Goal: Download file/media

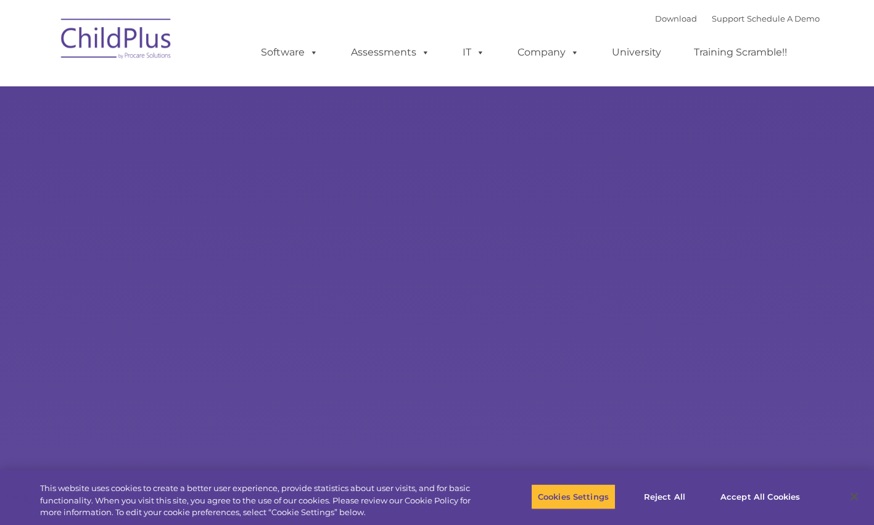
select select "MEDIUM"
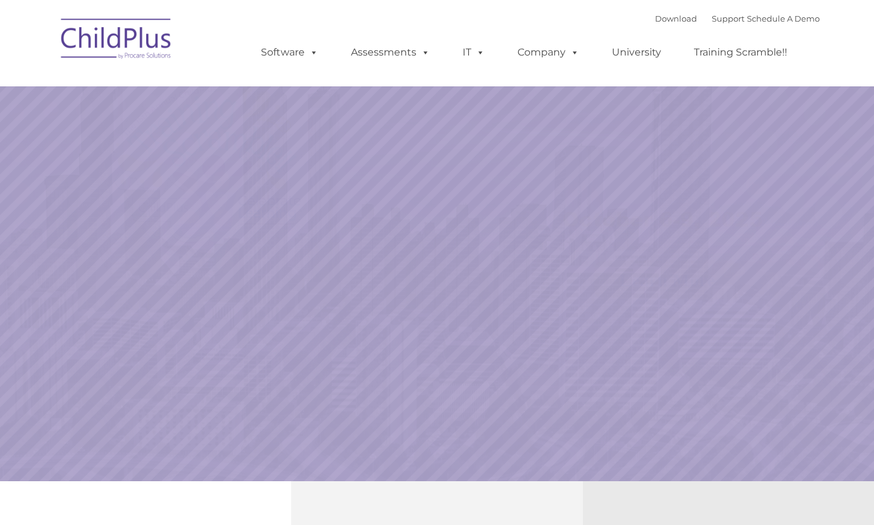
select select "MEDIUM"
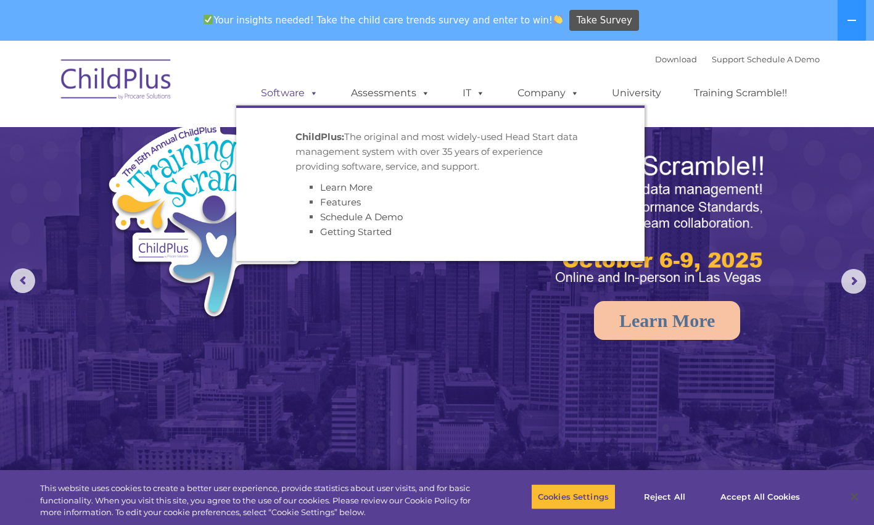
click at [301, 92] on link "Software" at bounding box center [290, 93] width 82 height 25
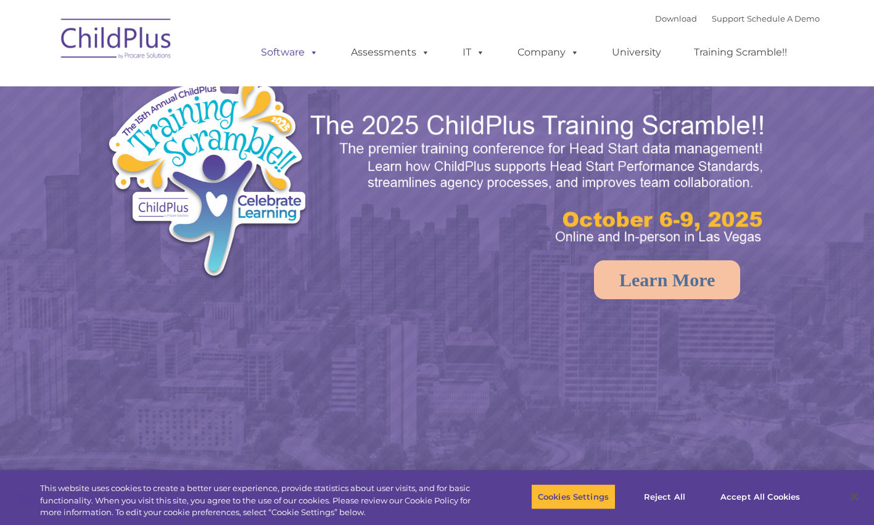
select select "MEDIUM"
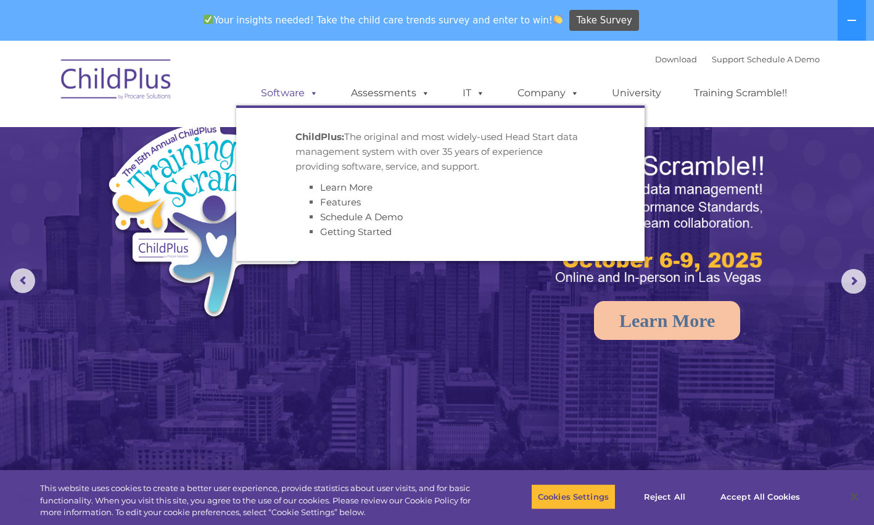
click at [284, 100] on link "Software" at bounding box center [290, 93] width 82 height 25
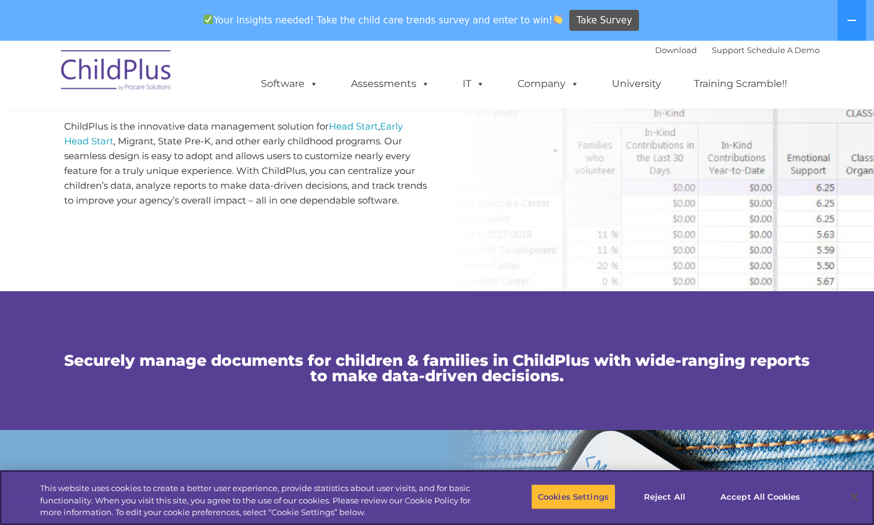
scroll to position [666, 0]
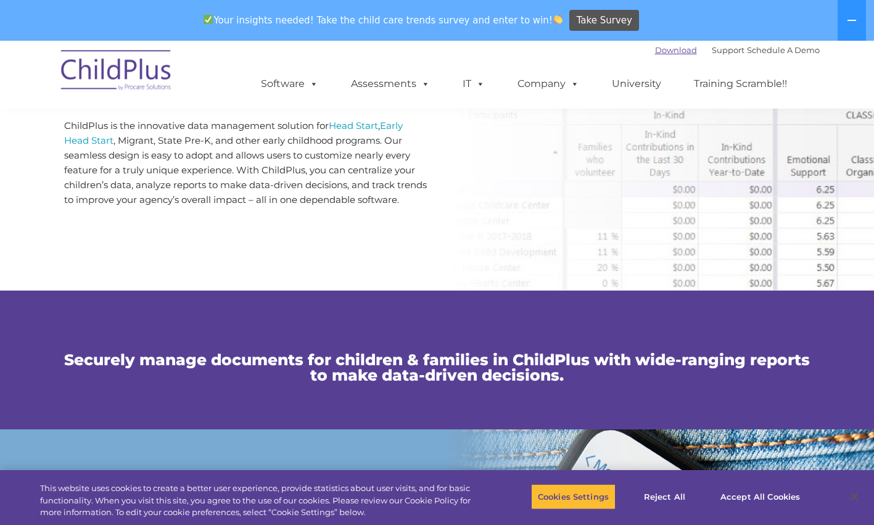
click at [655, 51] on link "Download" at bounding box center [676, 50] width 42 height 10
